Goal: Information Seeking & Learning: Understand process/instructions

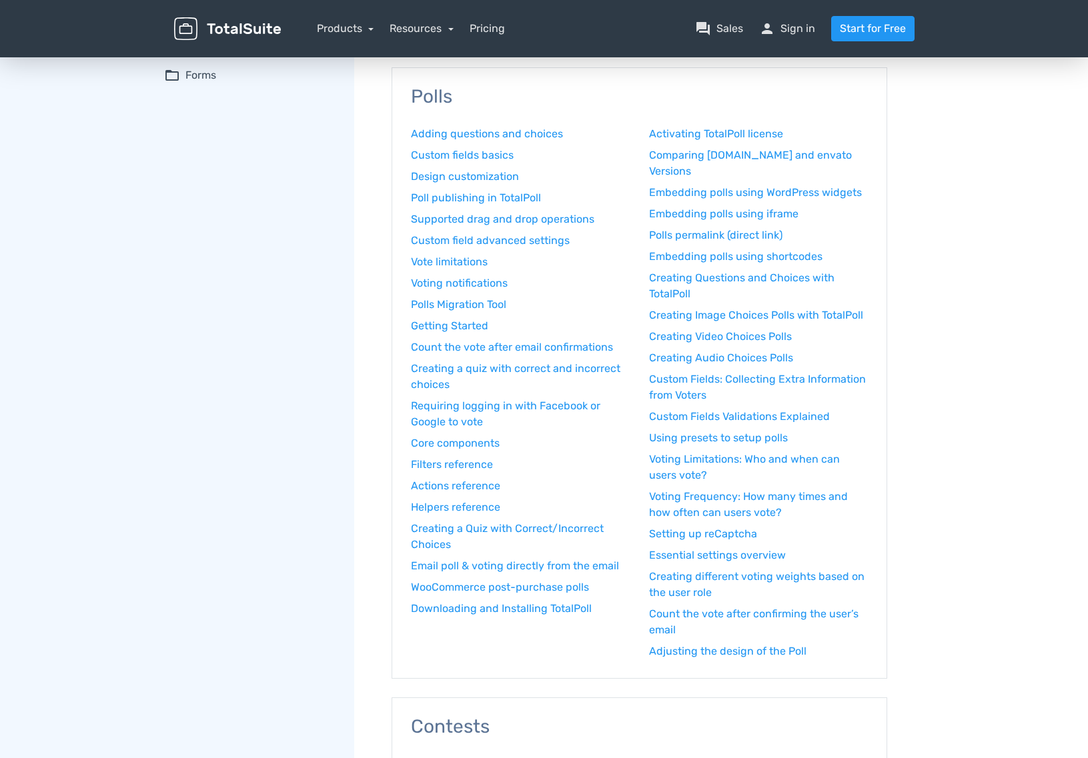
scroll to position [139, 0]
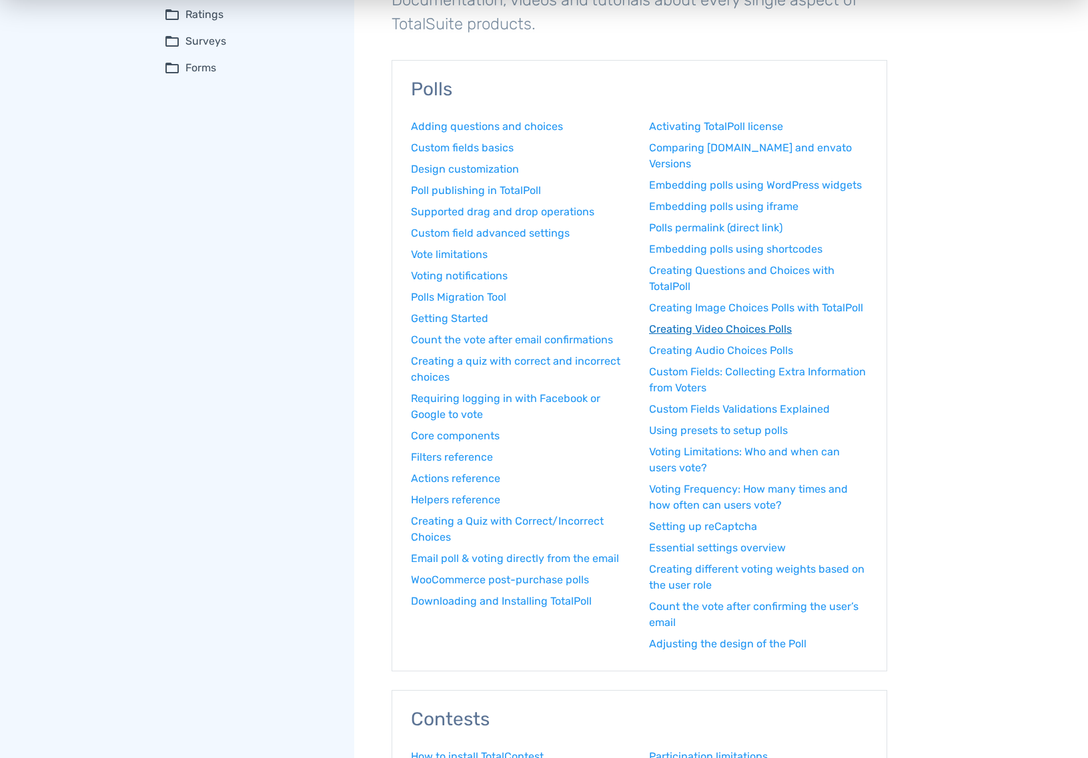
click at [737, 331] on link "Creating Video Choices Polls" at bounding box center [758, 329] width 219 height 16
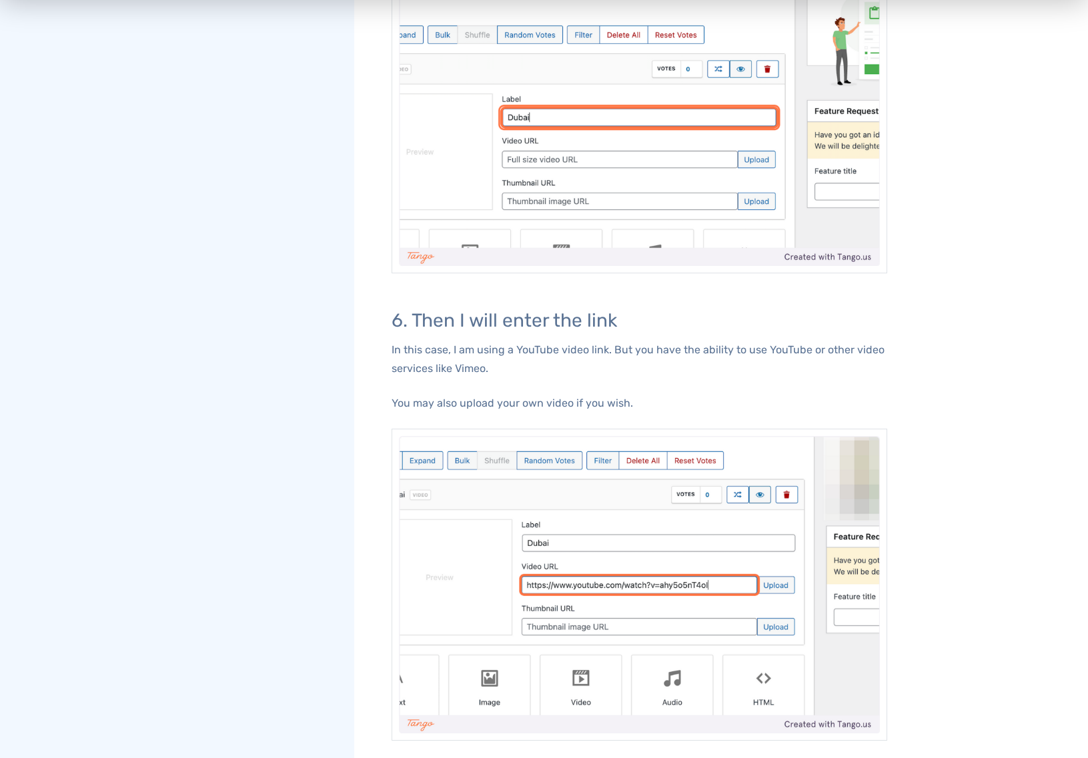
scroll to position [2070, 0]
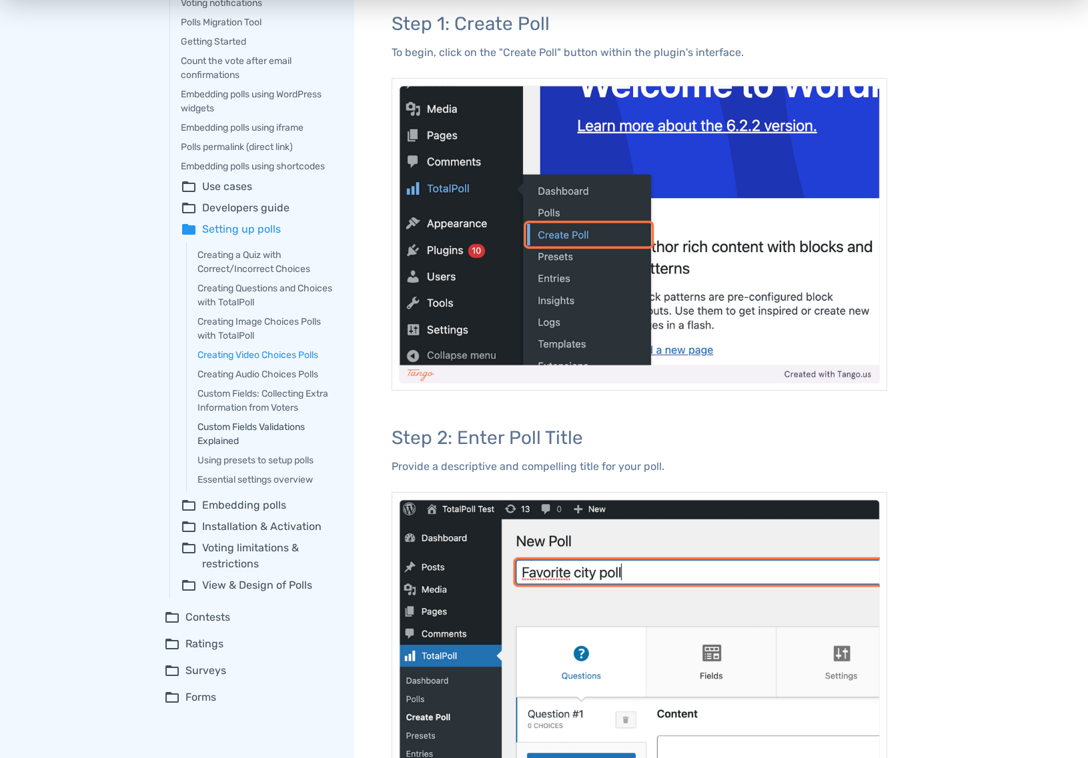
scroll to position [269, 0]
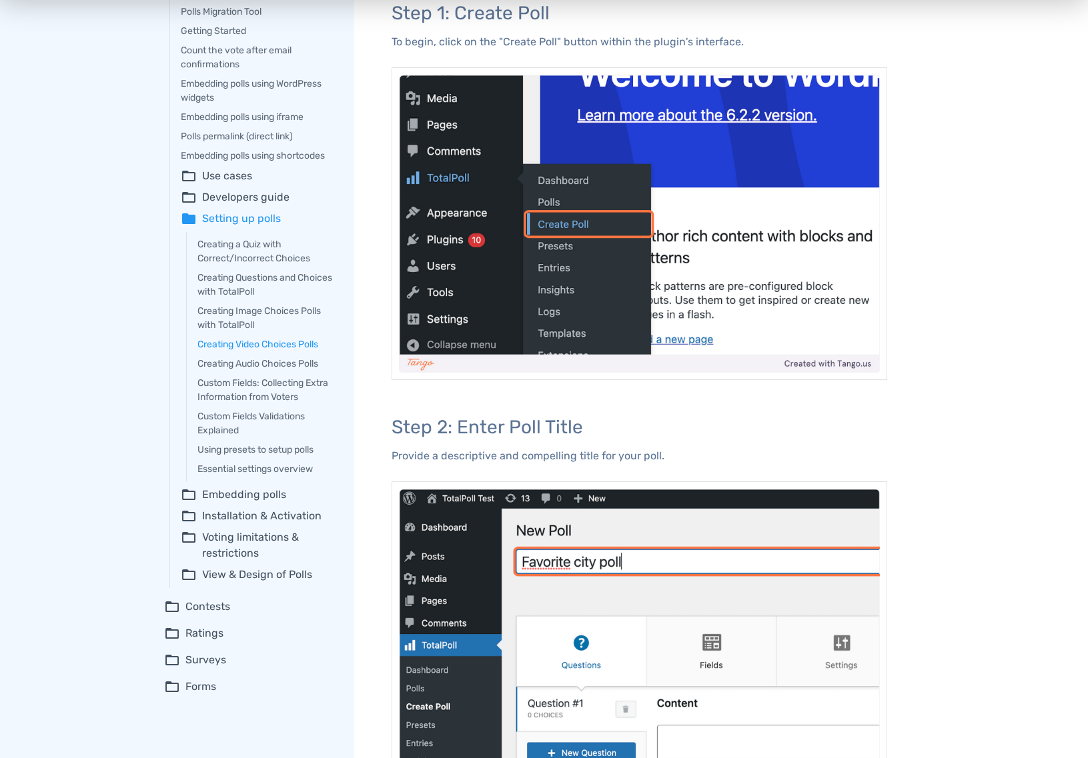
click at [250, 561] on summary "folder_open Voting limitations & restrictions" at bounding box center [258, 545] width 155 height 32
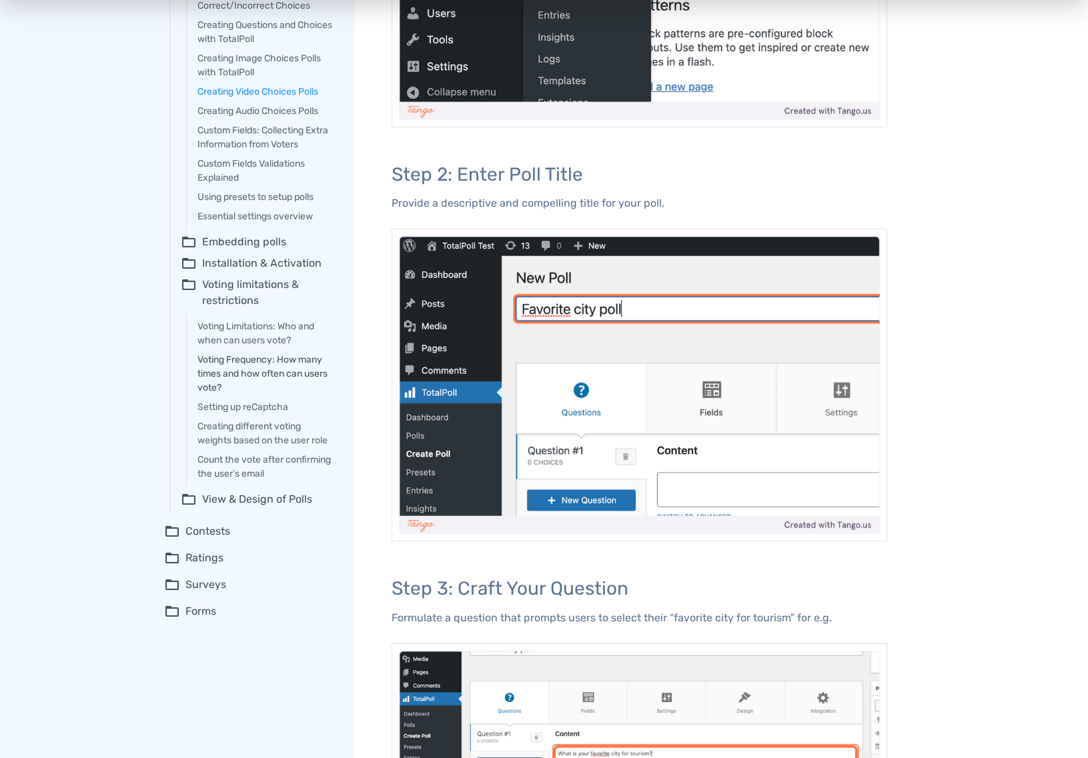
scroll to position [524, 0]
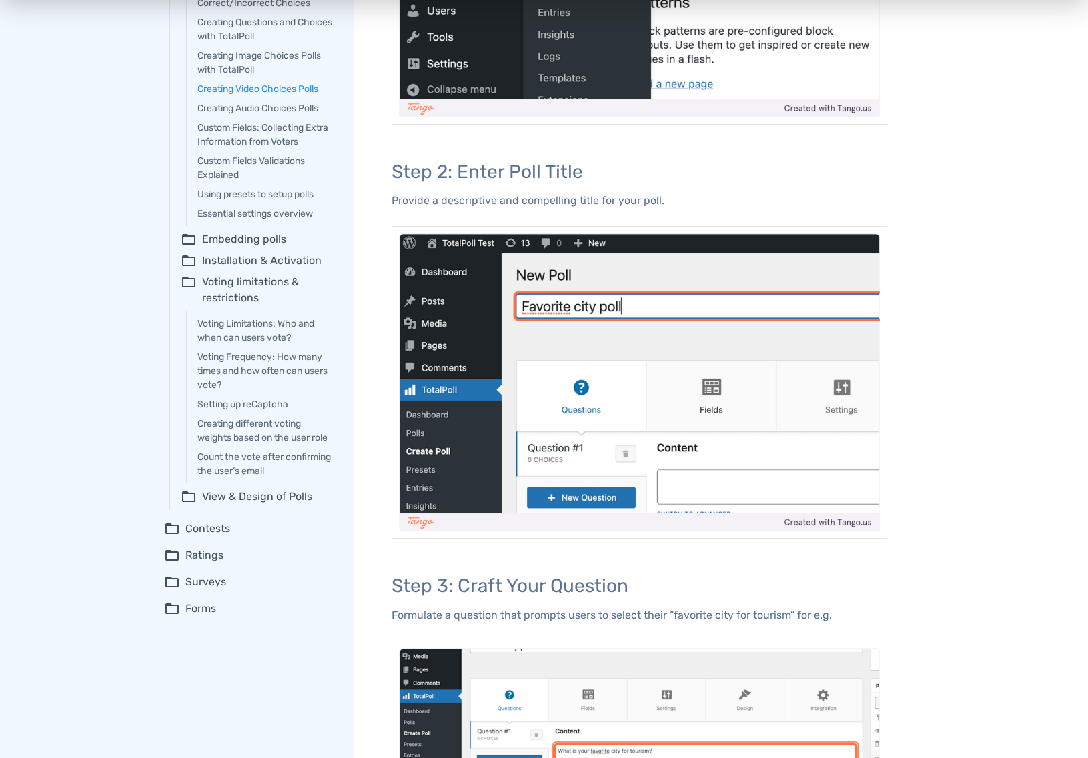
click at [261, 505] on summary "folder_open View & Design of Polls" at bounding box center [258, 497] width 155 height 16
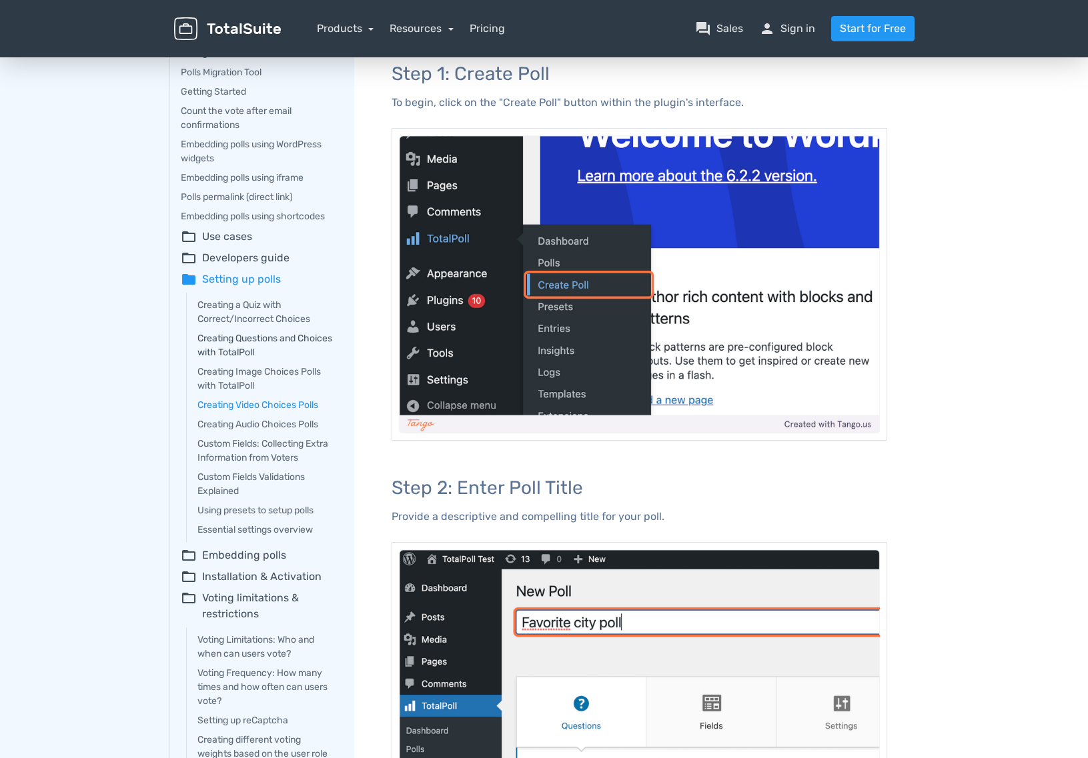
scroll to position [206, 0]
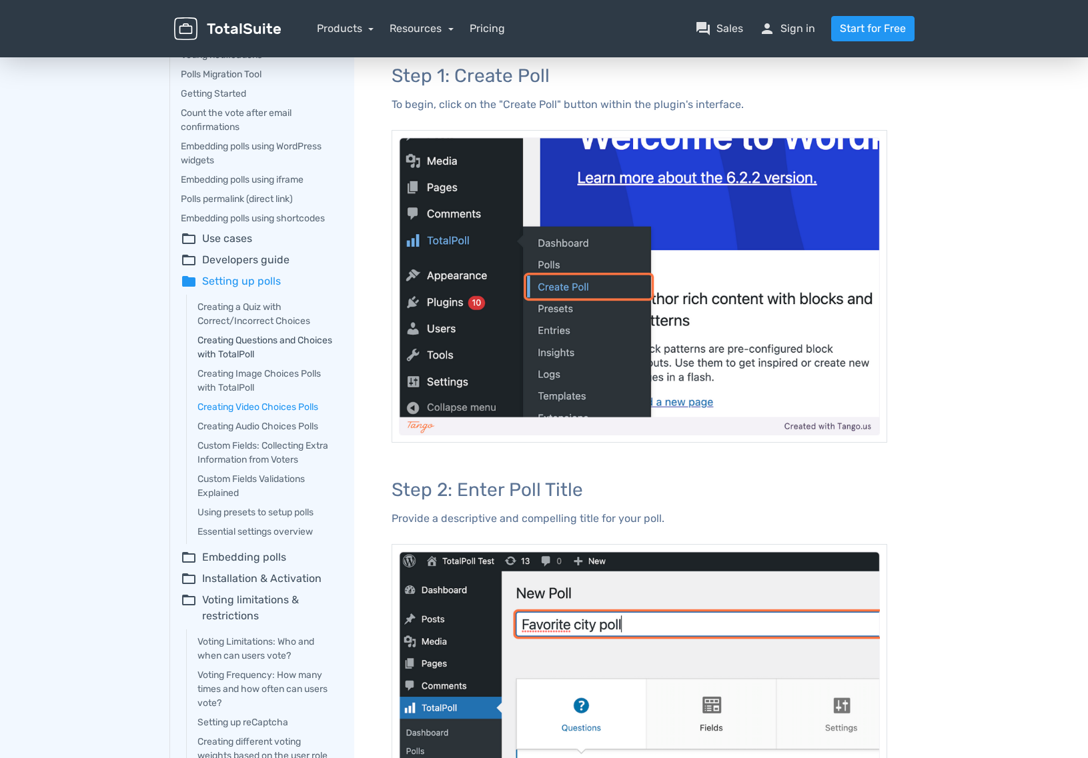
click at [249, 348] on link "Creating Questions and Choices with TotalPoll" at bounding box center [266, 347] width 138 height 28
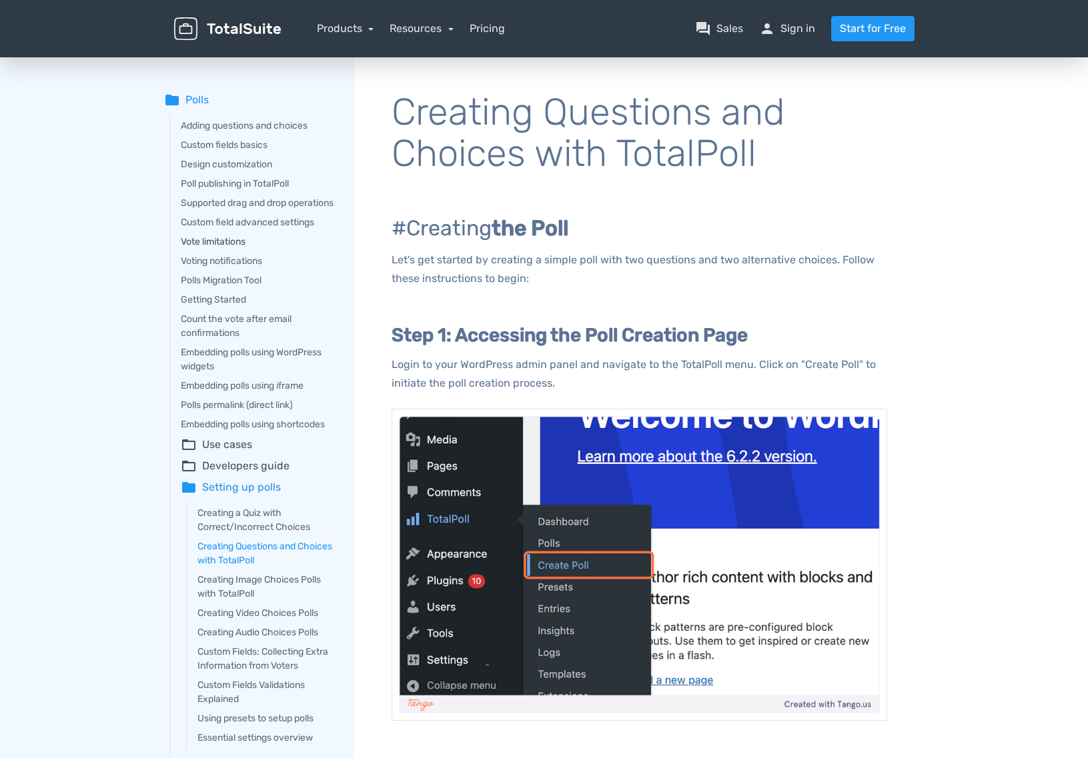
click at [232, 249] on link "Vote limitations" at bounding box center [258, 242] width 155 height 14
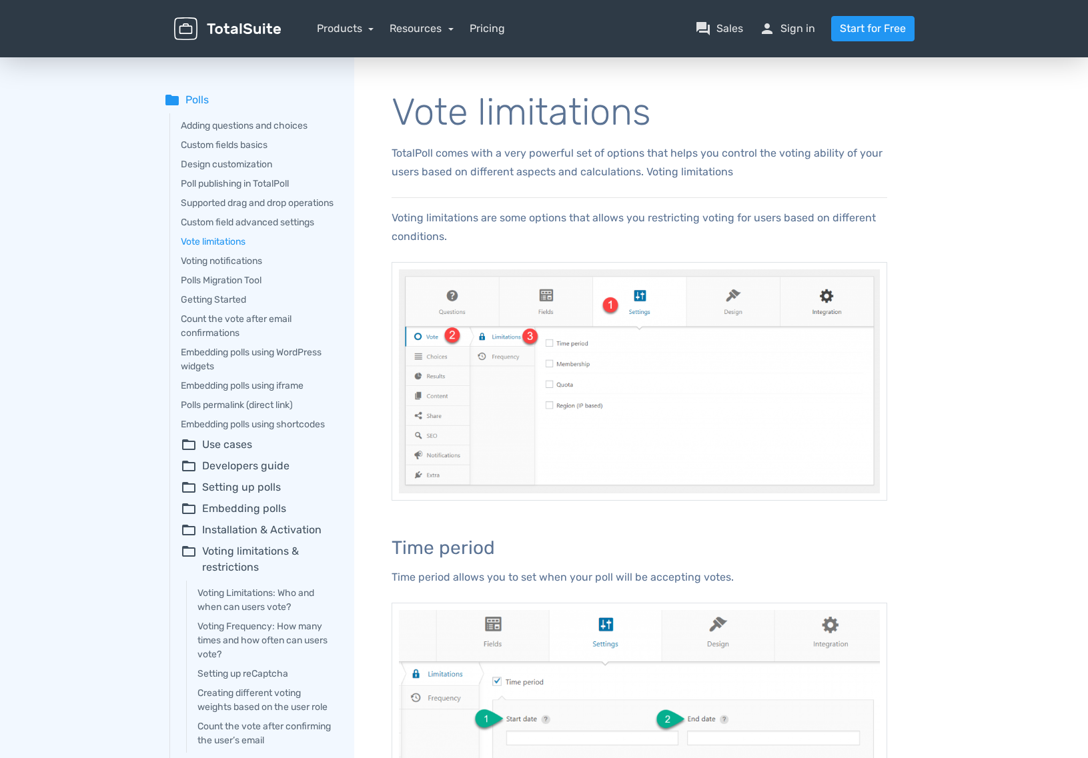
click at [234, 495] on summary "folder_open Setting up polls" at bounding box center [258, 487] width 155 height 16
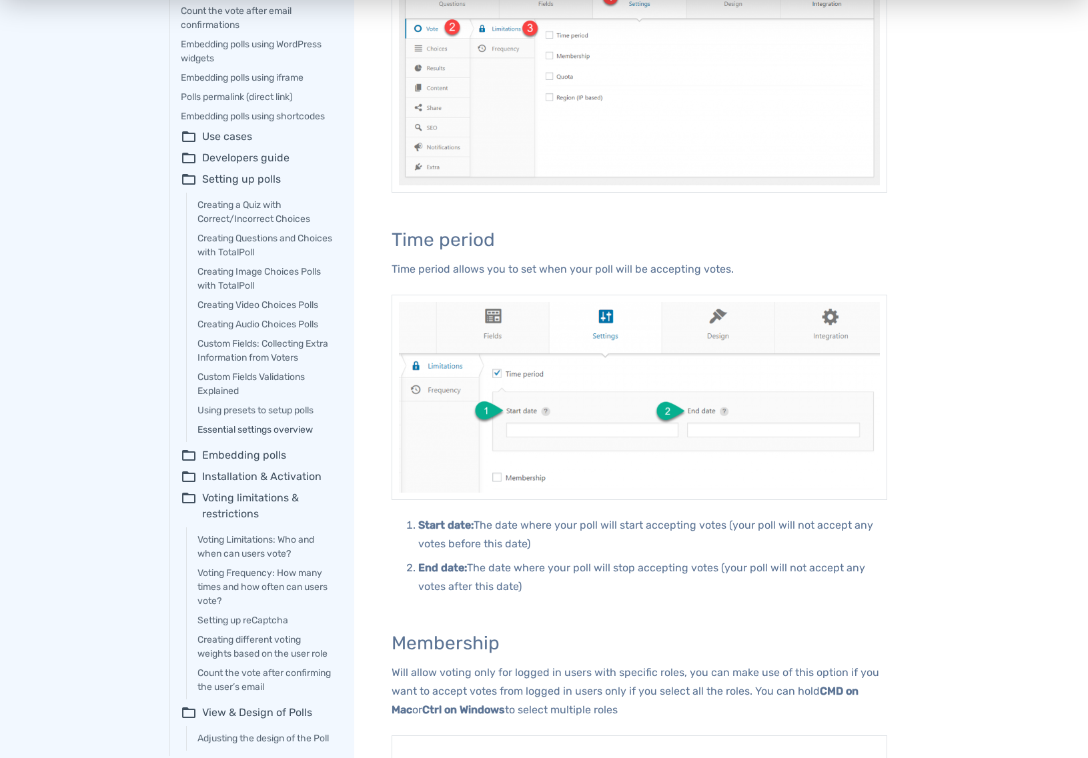
scroll to position [309, 0]
click at [276, 435] on link "Essential settings overview" at bounding box center [266, 428] width 138 height 14
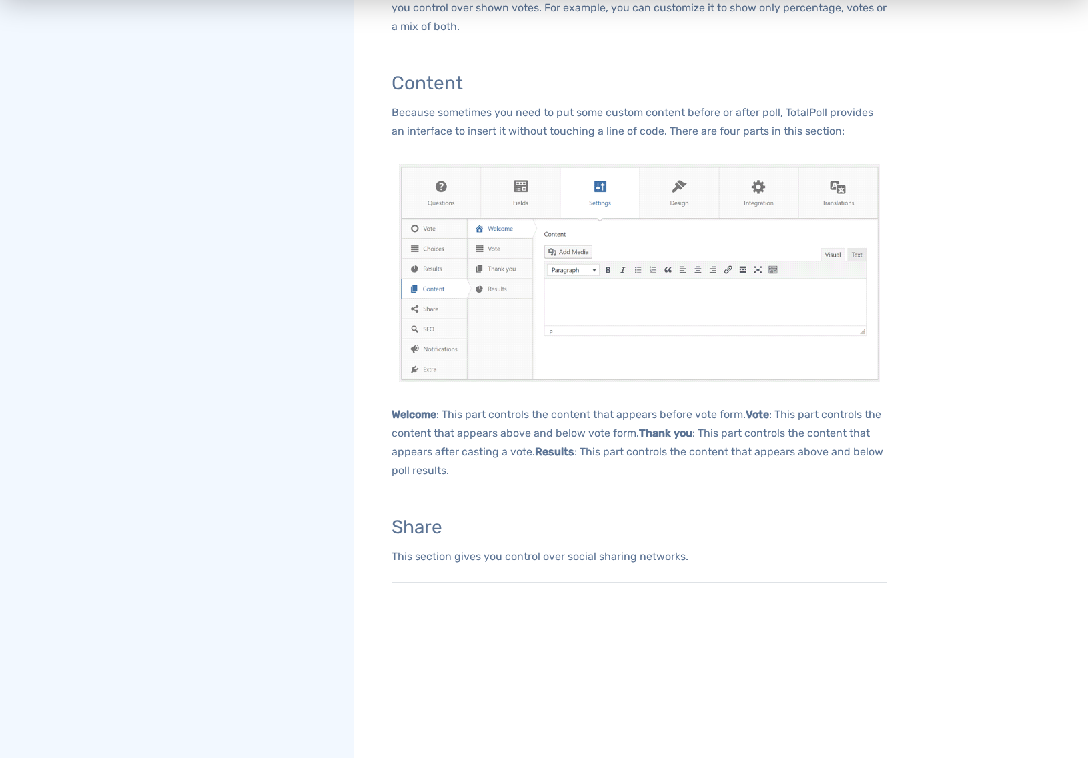
scroll to position [1466, 0]
